Goal: Find specific page/section: Find specific page/section

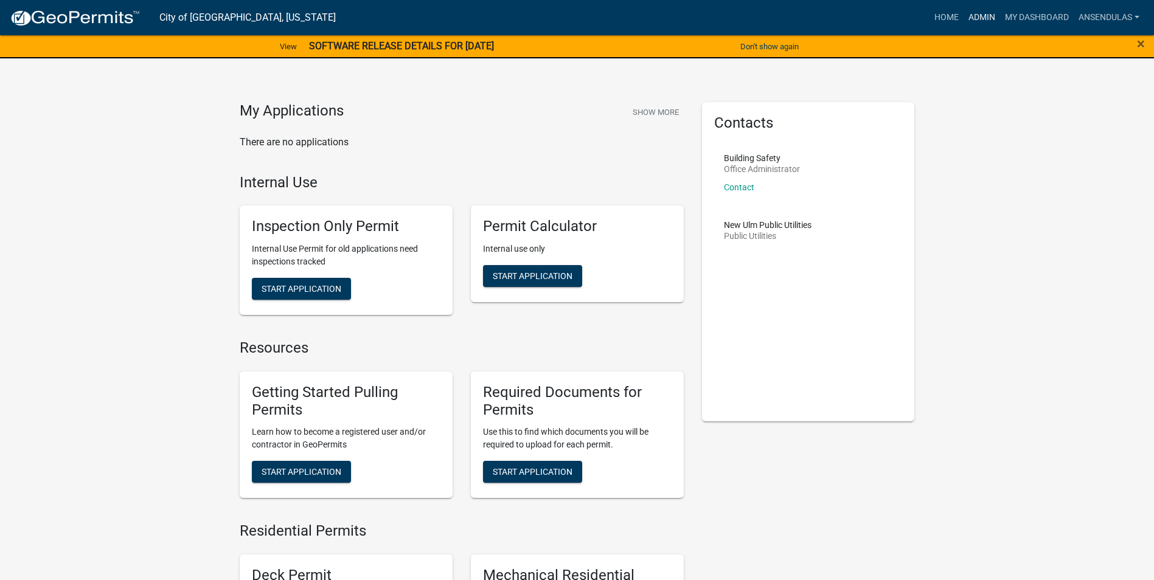
click at [967, 17] on link "Admin" at bounding box center [981, 17] width 36 height 23
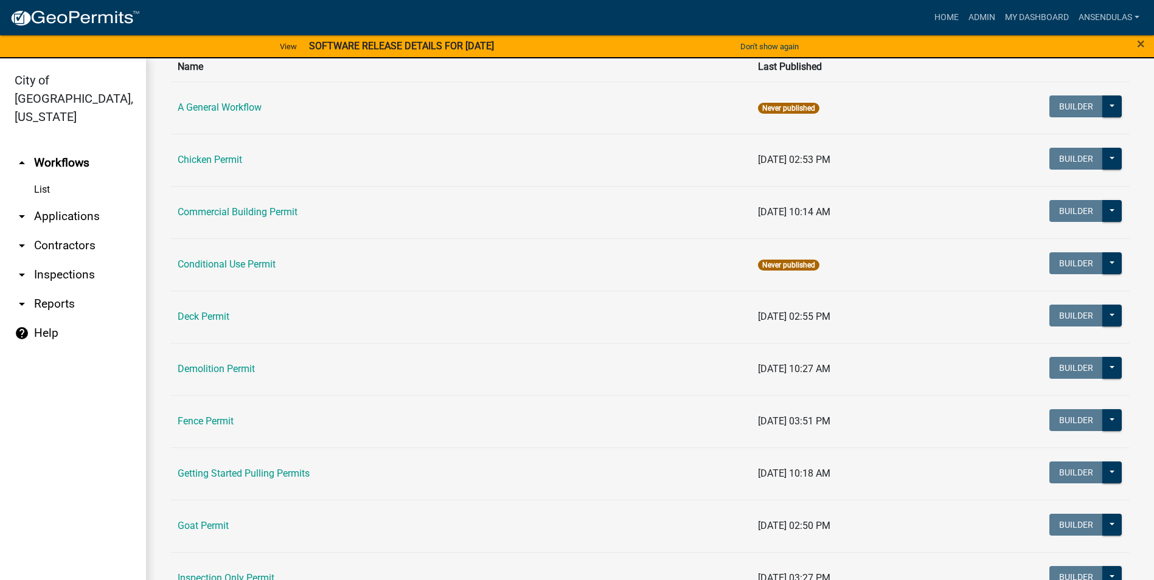
scroll to position [122, 0]
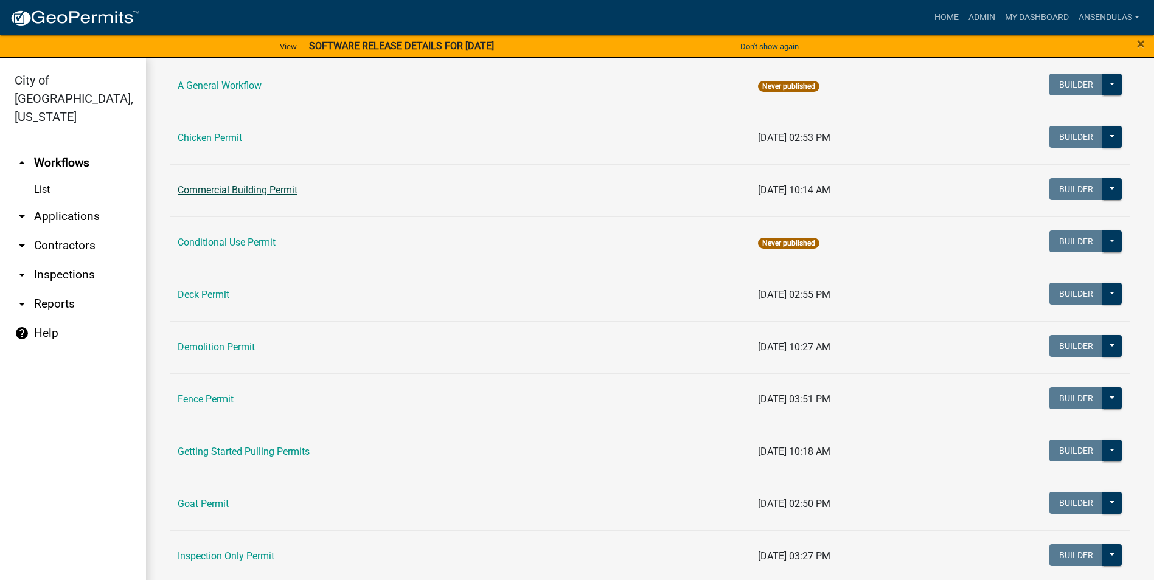
click at [235, 186] on link "Commercial Building Permit" at bounding box center [238, 190] width 120 height 12
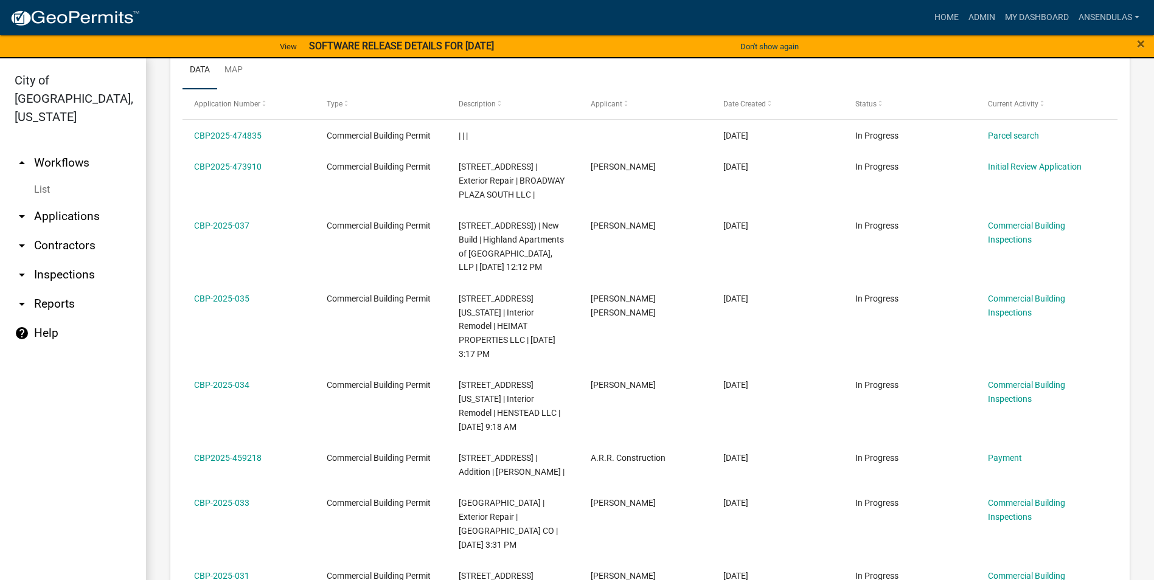
scroll to position [61, 0]
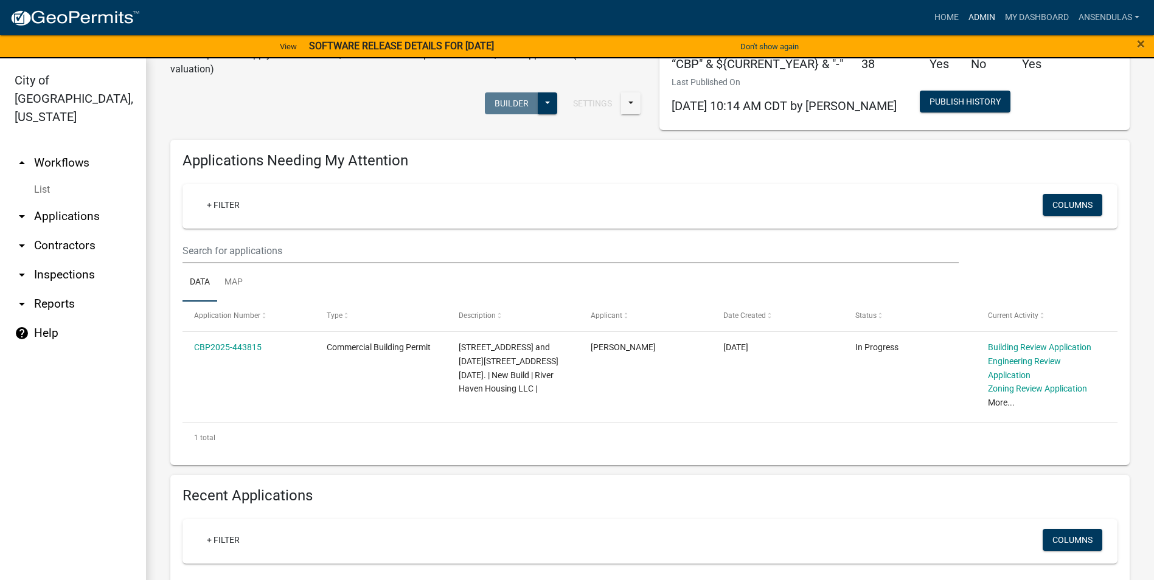
click at [980, 14] on link "Admin" at bounding box center [981, 17] width 36 height 23
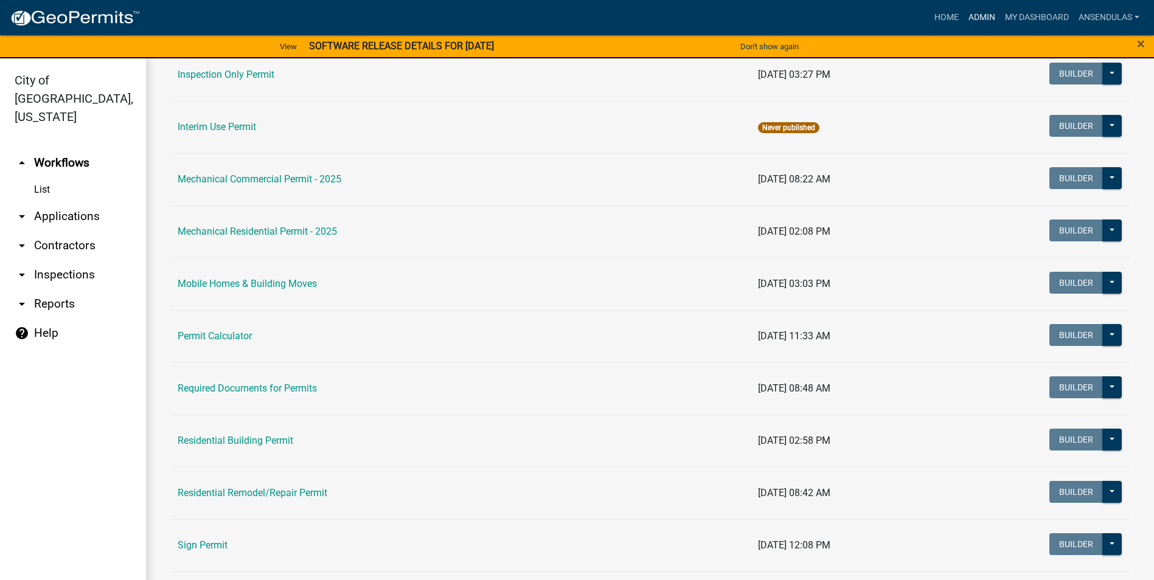
scroll to position [608, 0]
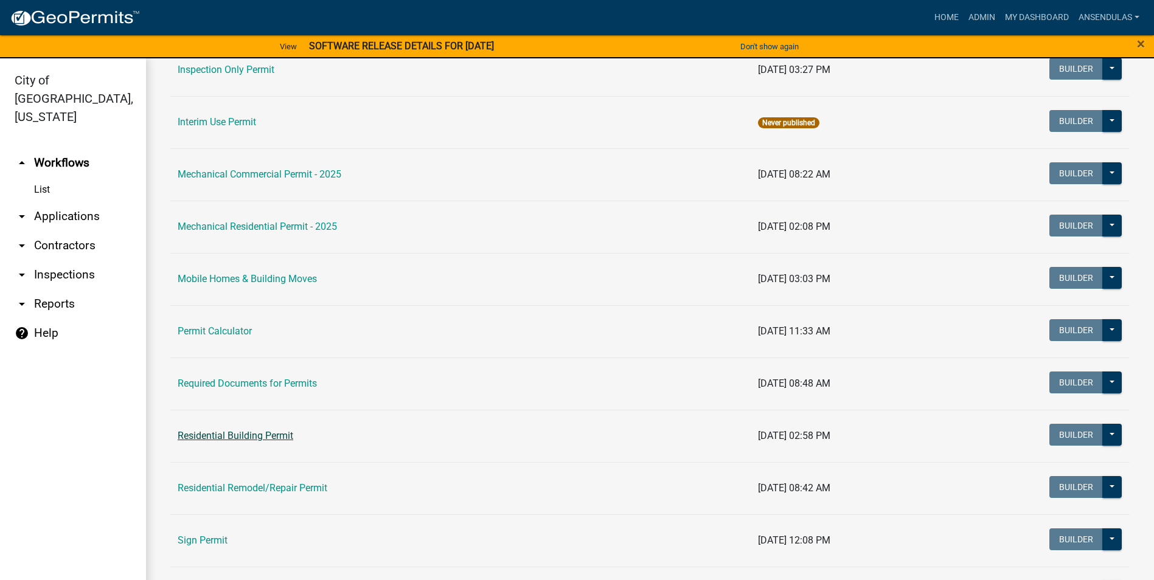
click at [260, 436] on link "Residential Building Permit" at bounding box center [236, 436] width 116 height 12
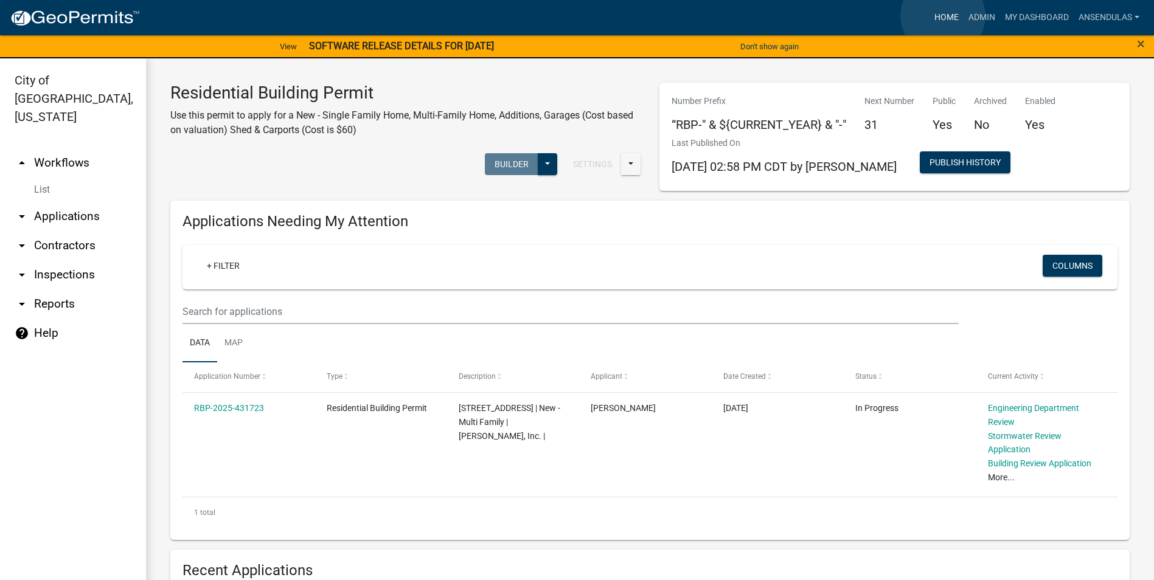
click at [943, 16] on link "Home" at bounding box center [946, 17] width 34 height 23
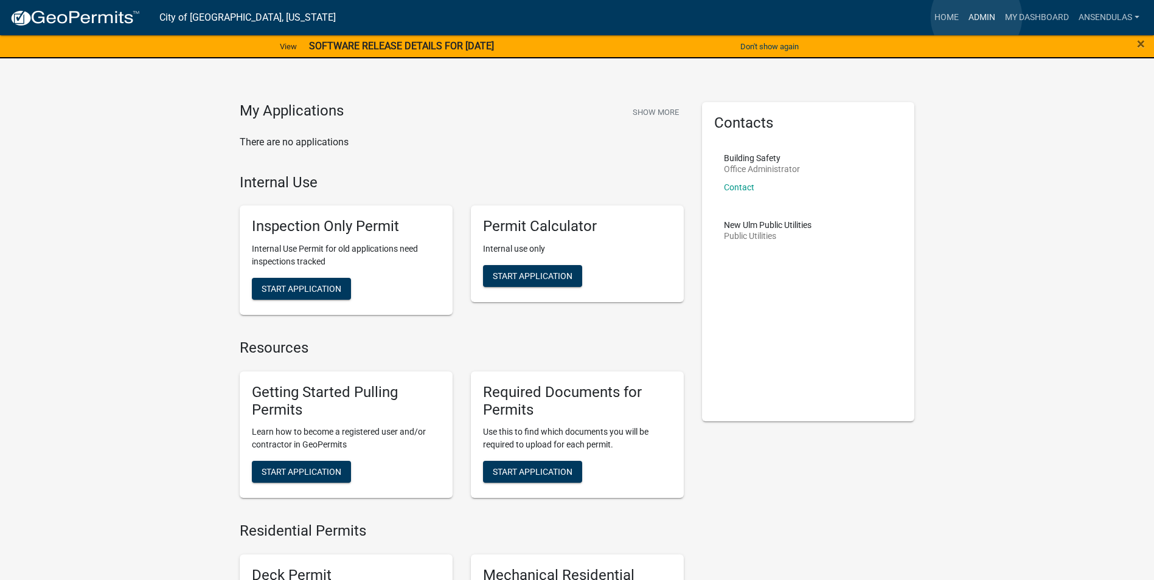
click at [976, 17] on link "Admin" at bounding box center [981, 17] width 36 height 23
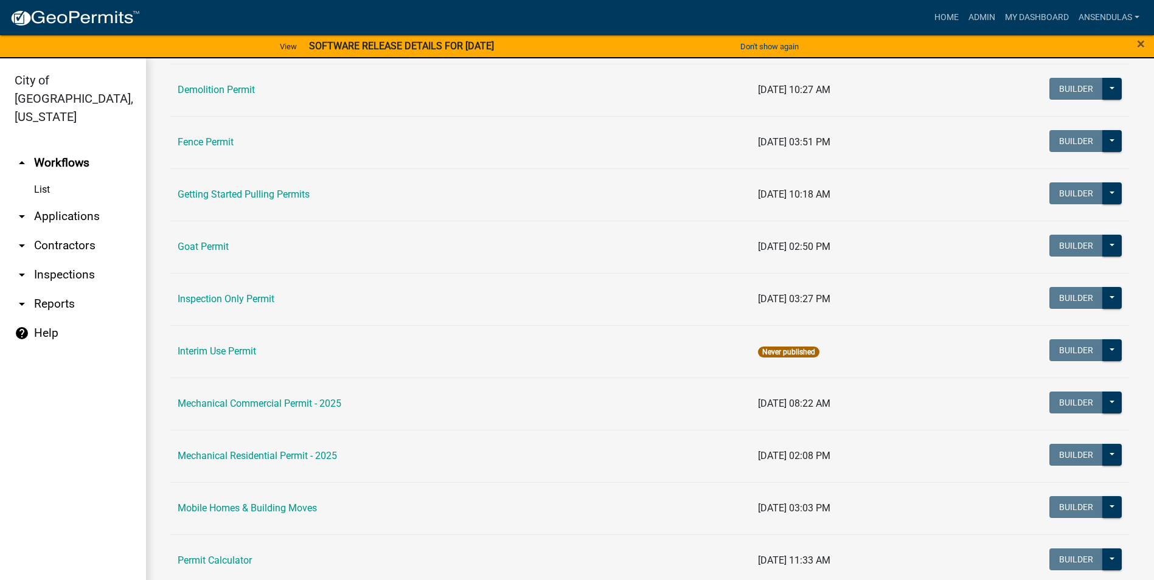
scroll to position [365, 0]
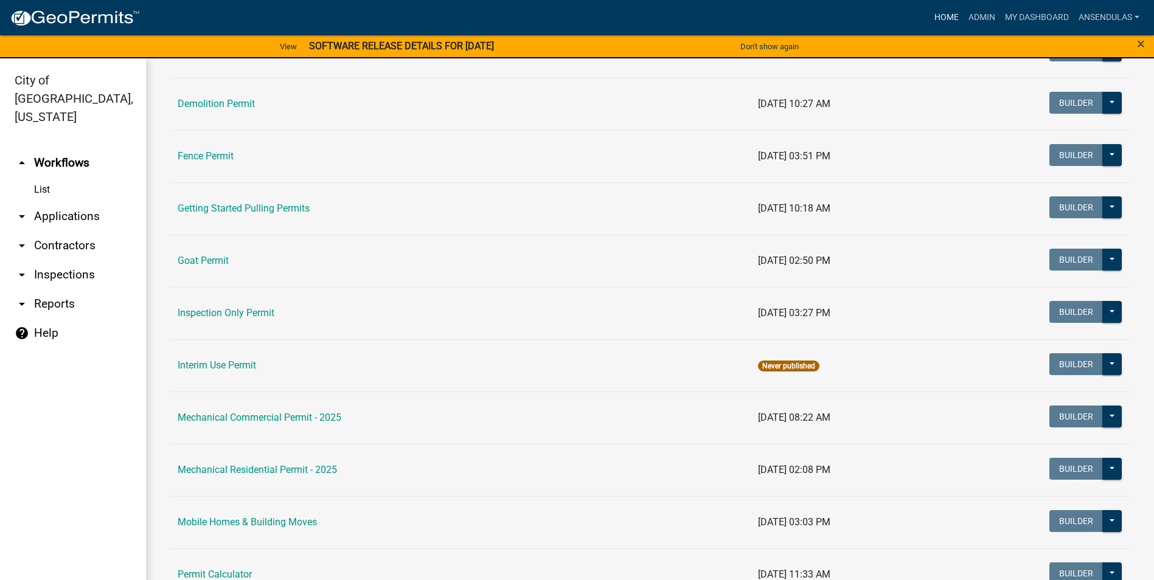
click at [931, 18] on link "Home" at bounding box center [946, 17] width 34 height 23
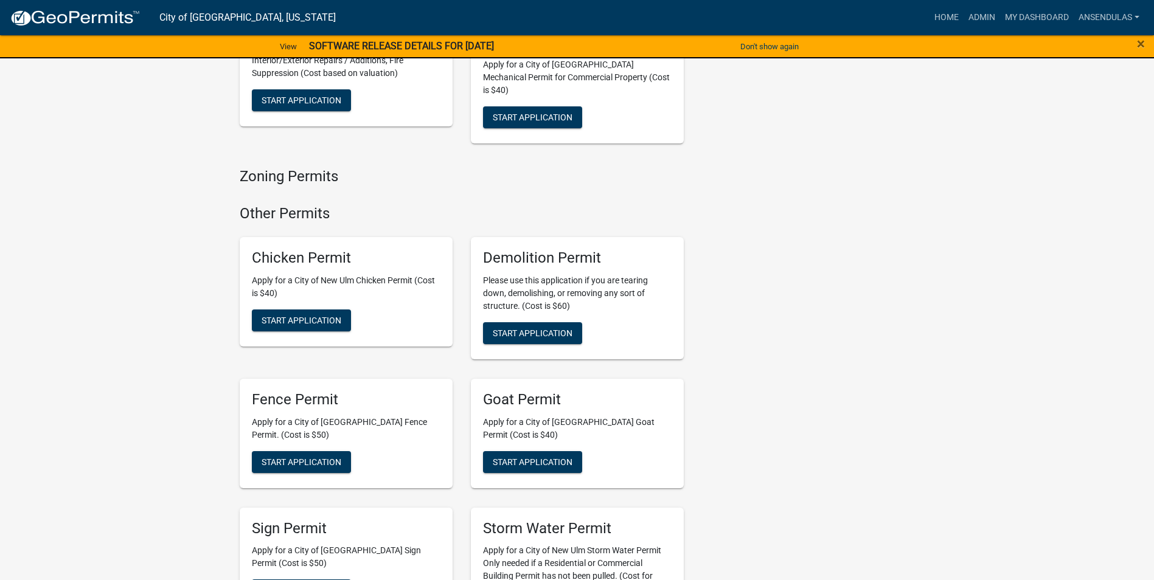
scroll to position [1095, 0]
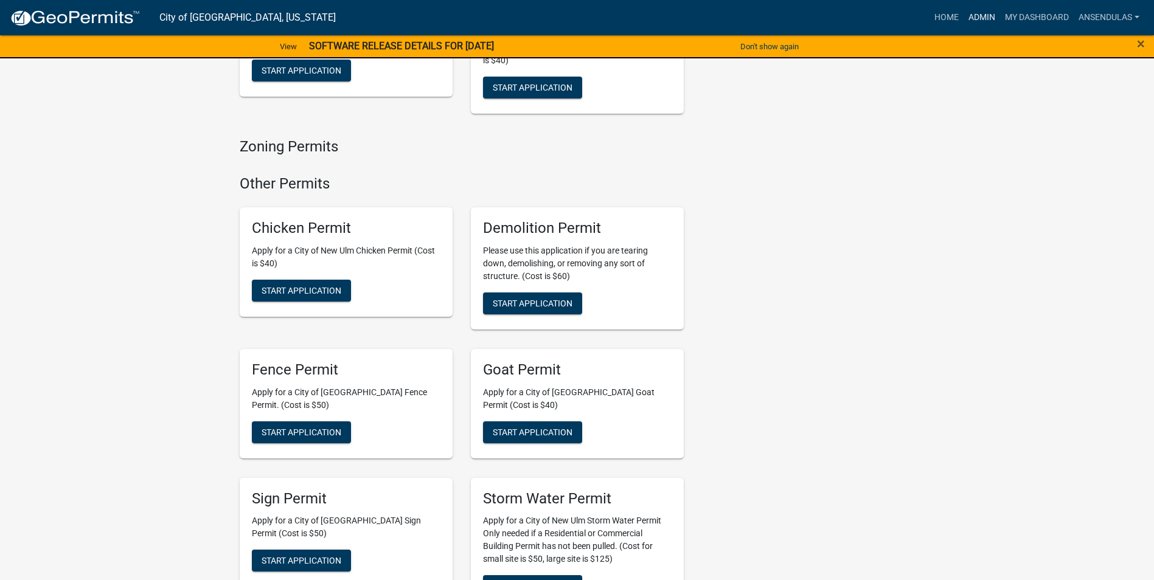
click at [987, 13] on link "Admin" at bounding box center [981, 17] width 36 height 23
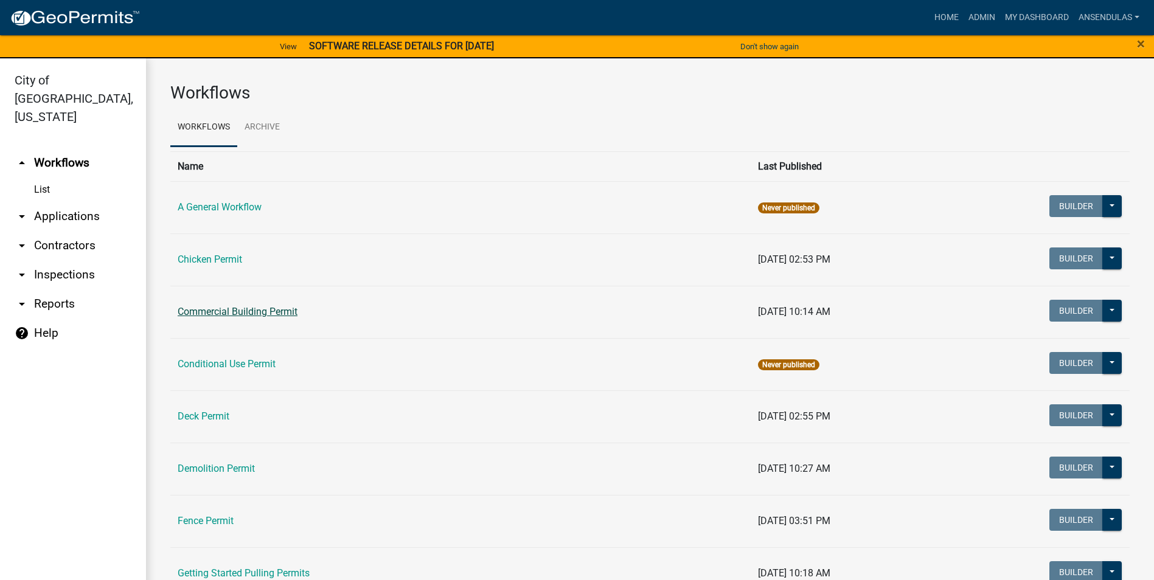
click at [225, 313] on link "Commercial Building Permit" at bounding box center [238, 312] width 120 height 12
